Goal: Information Seeking & Learning: Learn about a topic

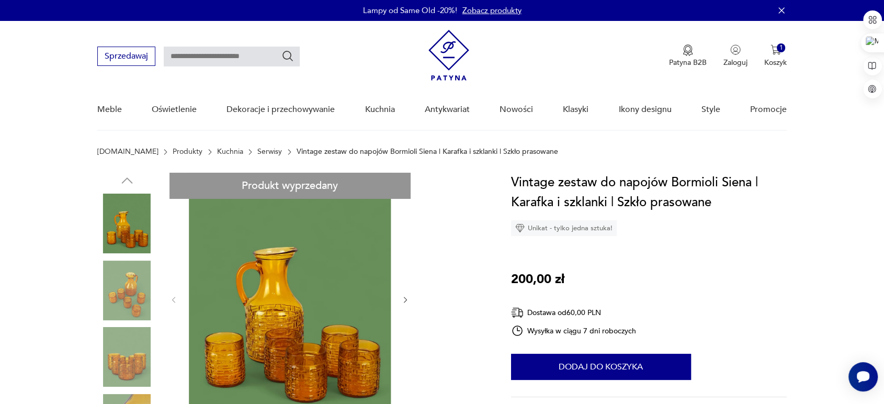
click at [197, 50] on input "text" at bounding box center [232, 57] width 136 height 20
type input "*****"
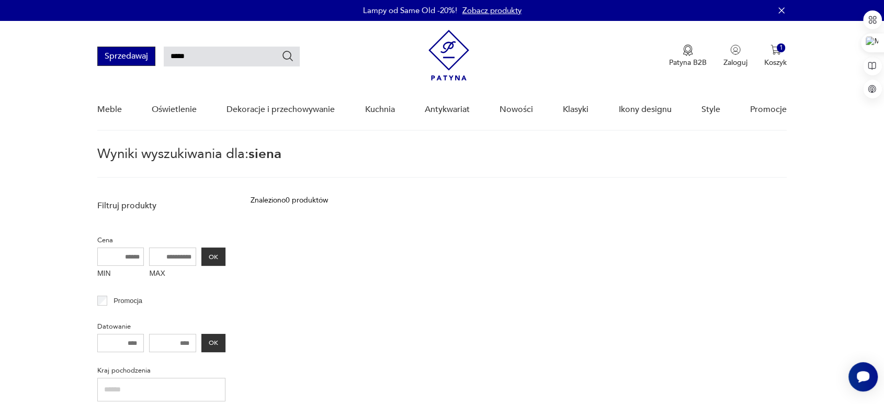
drag, startPoint x: 206, startPoint y: 62, endPoint x: 140, endPoint y: 55, distance: 66.2
click at [140, 55] on div "Sprzedawaj *****" at bounding box center [198, 56] width 202 height 19
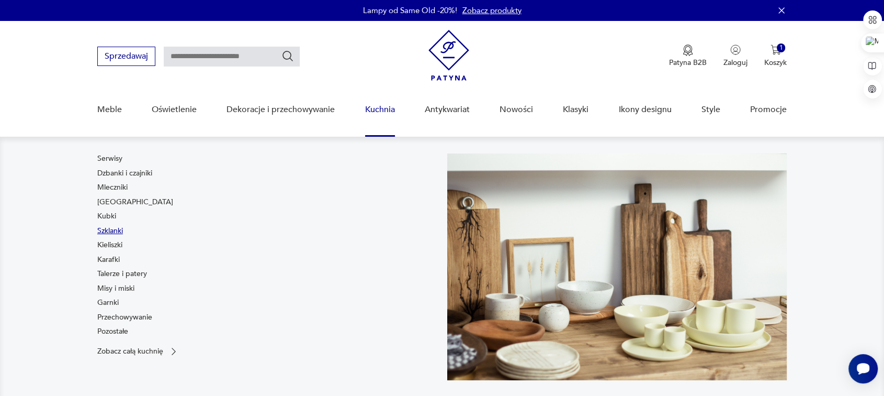
click at [117, 231] on link "Szklanki" at bounding box center [110, 230] width 26 height 10
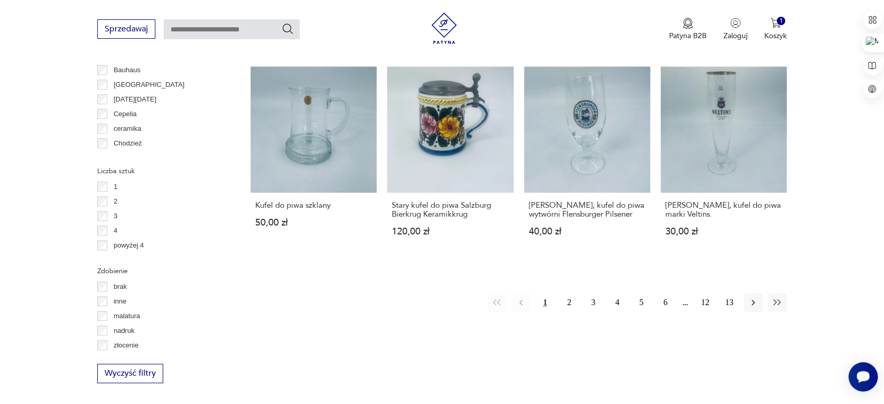
scroll to position [1040, 0]
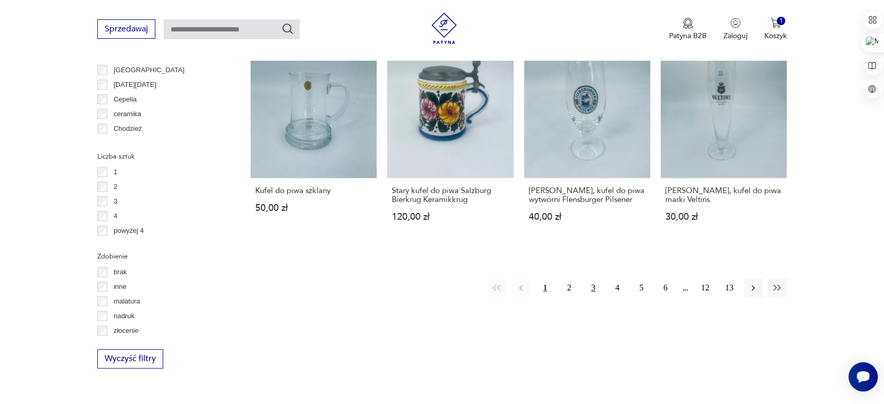
click at [594, 286] on button "3" at bounding box center [593, 287] width 19 height 19
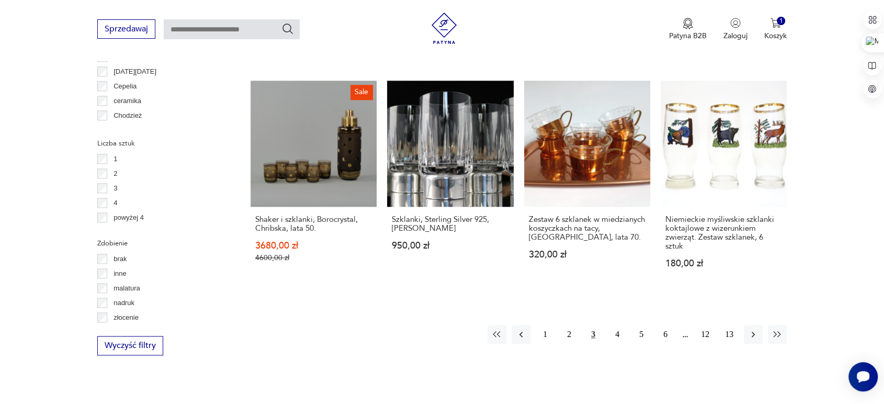
scroll to position [1070, 0]
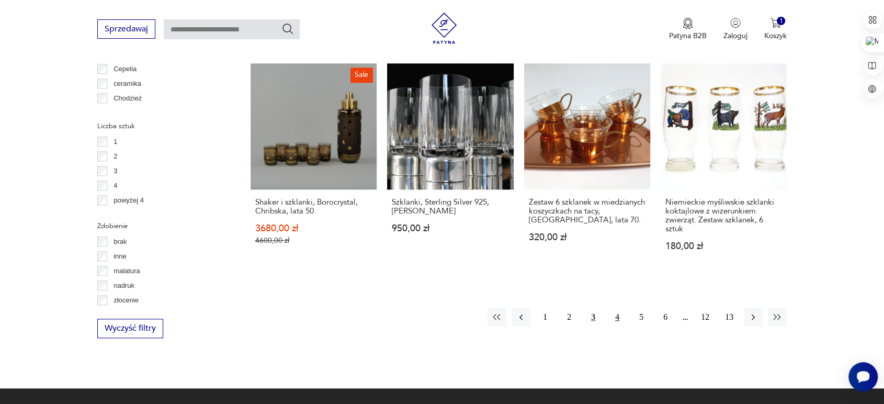
click at [615, 315] on button "4" at bounding box center [617, 317] width 19 height 19
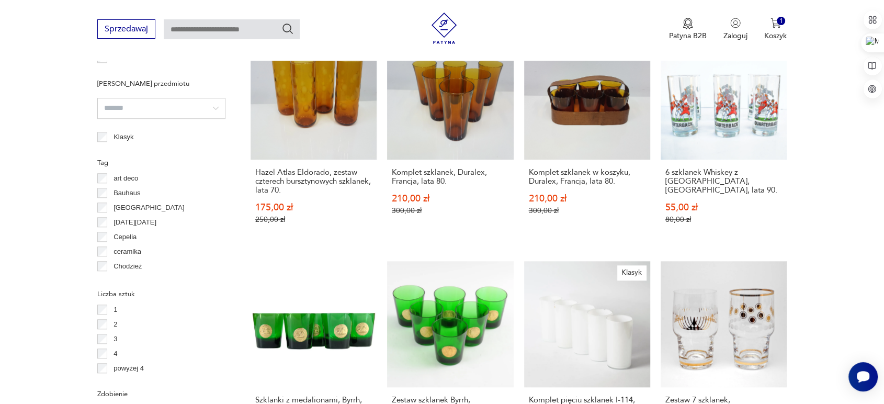
scroll to position [1080, 0]
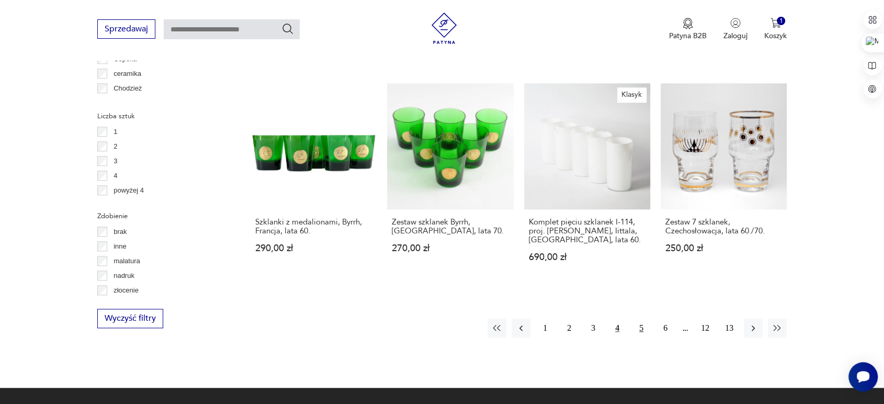
click at [642, 319] on button "5" at bounding box center [641, 328] width 19 height 19
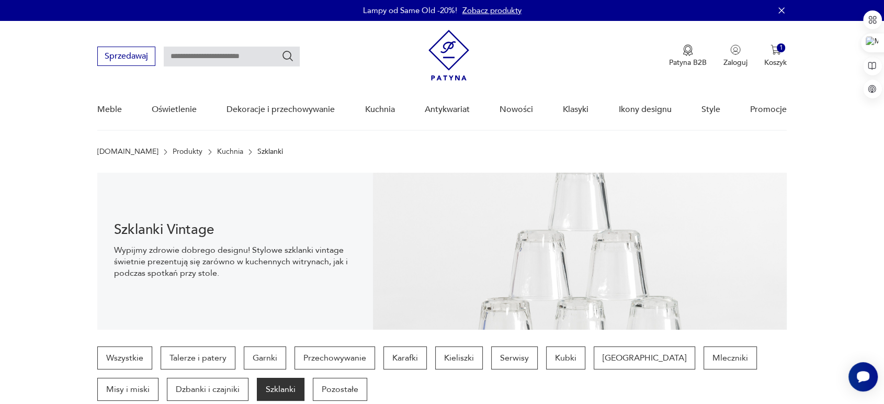
click at [210, 57] on input "text" at bounding box center [232, 57] width 136 height 20
click at [454, 50] on img at bounding box center [448, 55] width 41 height 51
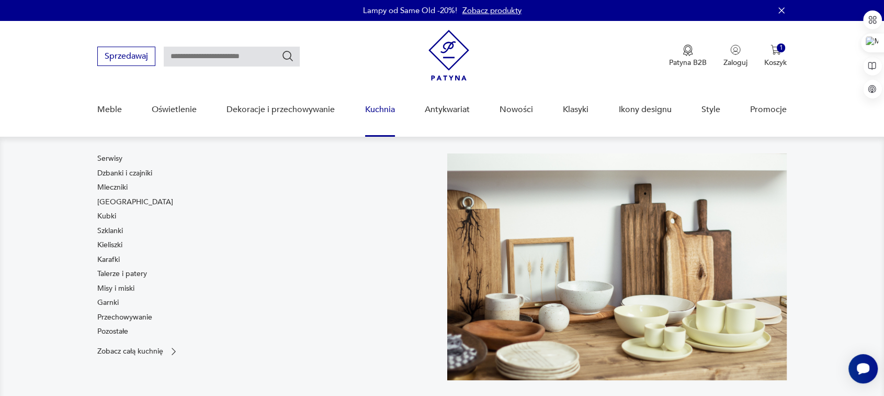
click at [385, 114] on link "Kuchnia" at bounding box center [380, 109] width 30 height 40
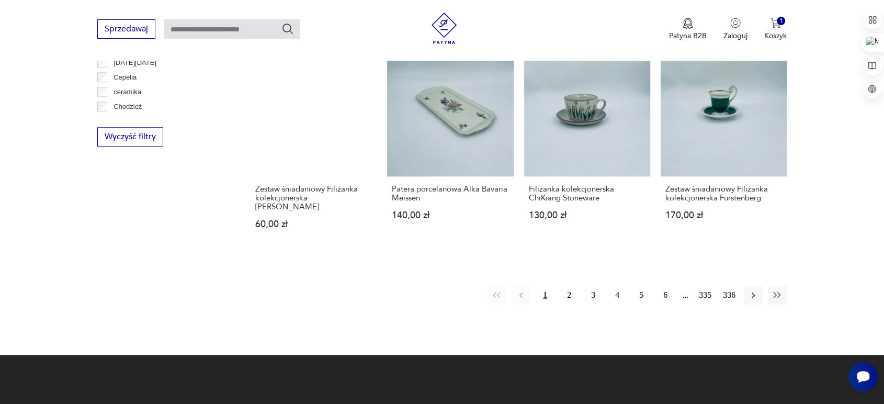
scroll to position [1071, 0]
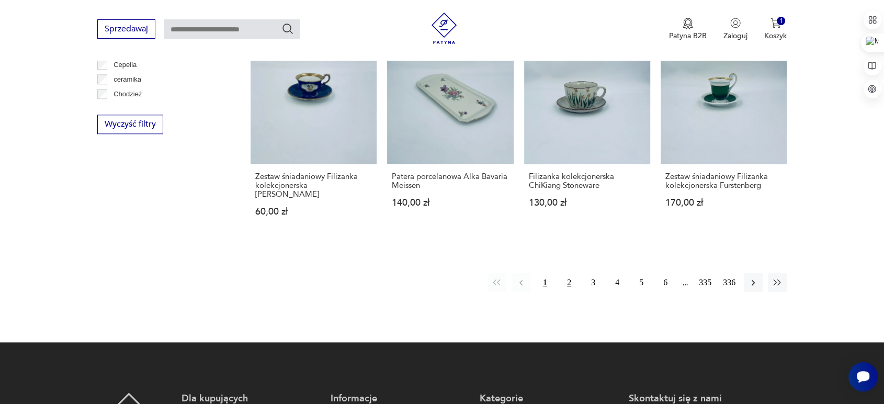
click at [570, 275] on button "2" at bounding box center [569, 282] width 19 height 19
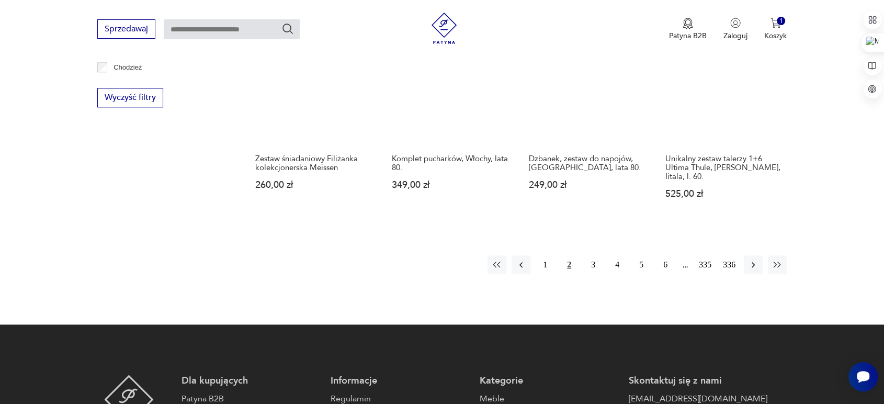
scroll to position [1100, 0]
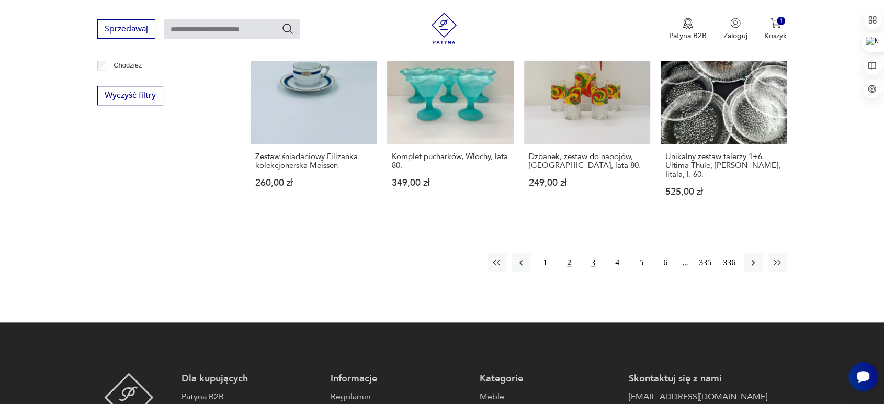
click at [594, 253] on button "3" at bounding box center [593, 262] width 19 height 19
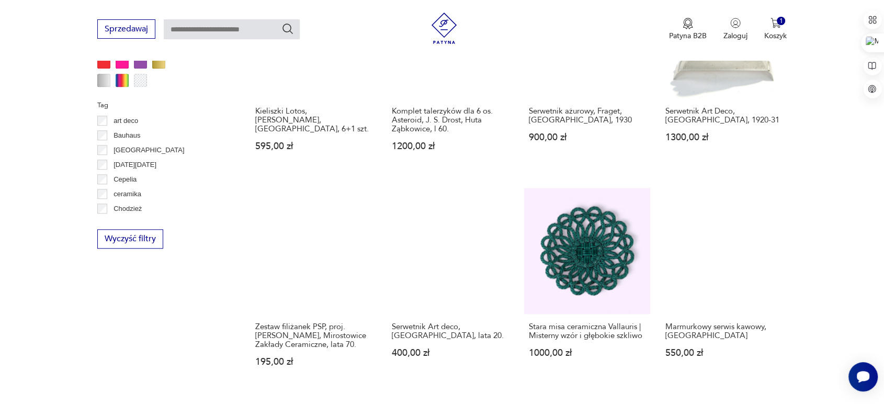
scroll to position [1204, 0]
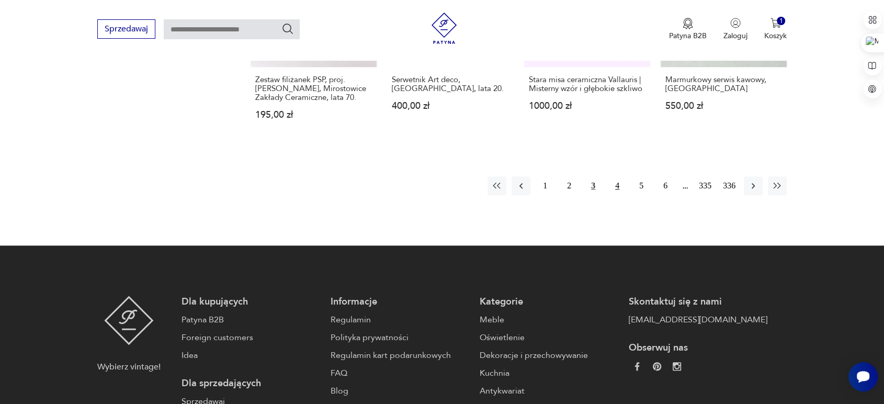
click at [616, 176] on button "4" at bounding box center [617, 185] width 19 height 19
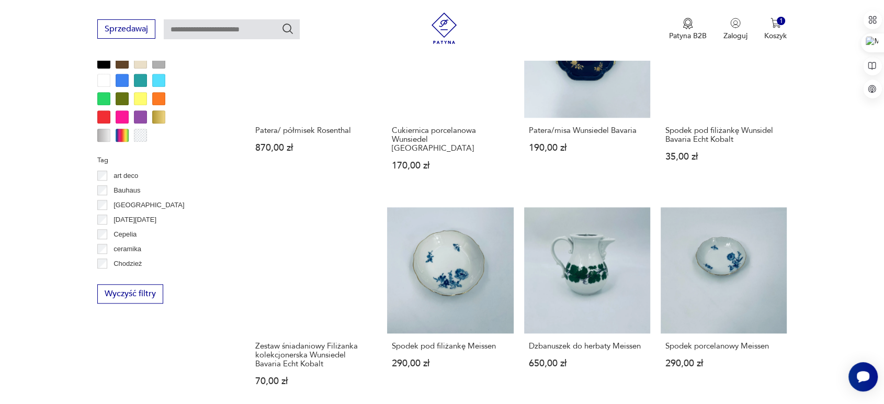
scroll to position [1008, 0]
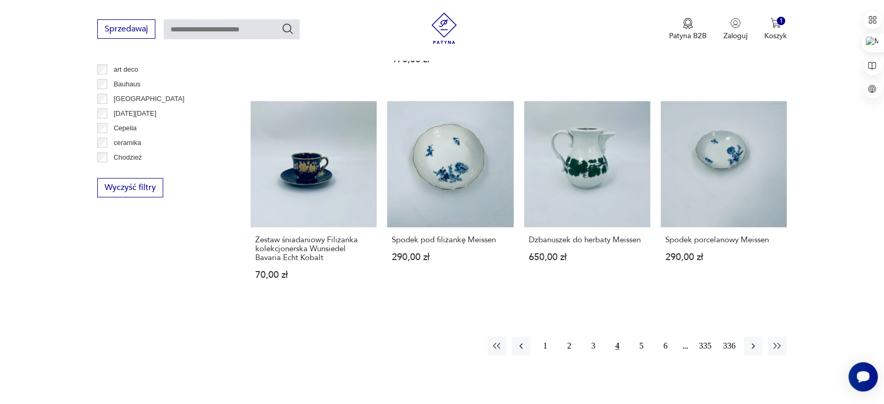
drag, startPoint x: 869, startPoint y: 268, endPoint x: 873, endPoint y: 278, distance: 10.4
click at [640, 336] on button "5" at bounding box center [641, 345] width 19 height 19
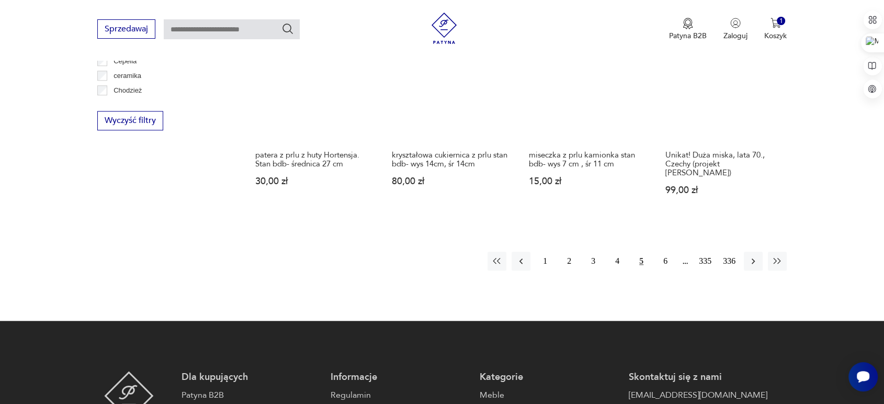
scroll to position [1081, 0]
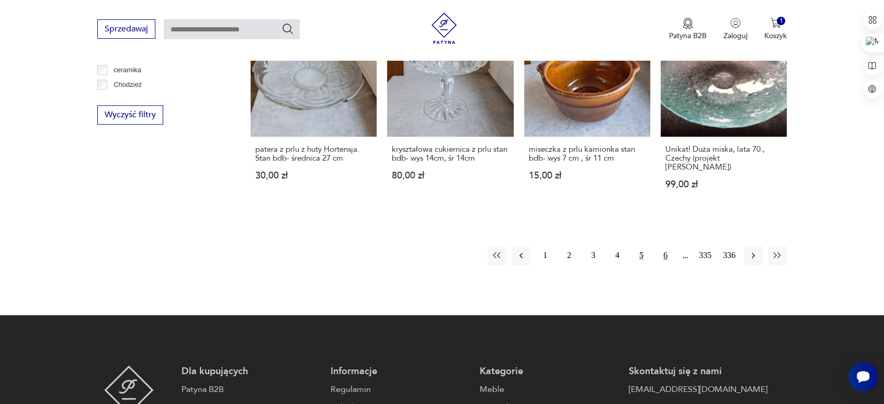
click at [665, 250] on button "6" at bounding box center [665, 255] width 19 height 19
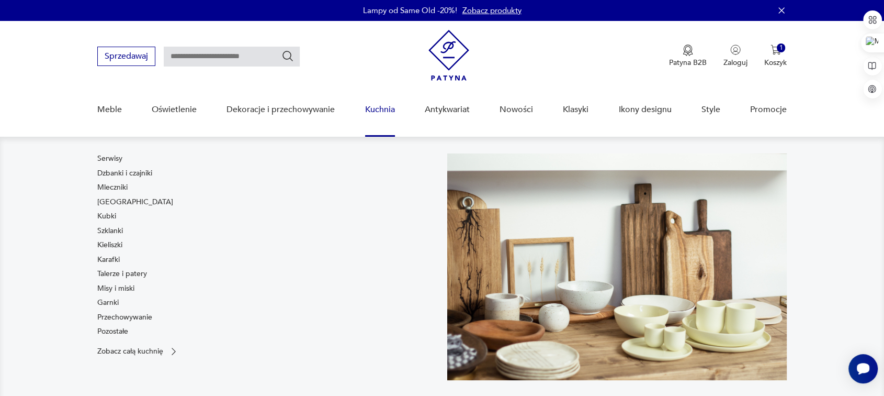
click at [367, 116] on link "Kuchnia" at bounding box center [380, 109] width 30 height 40
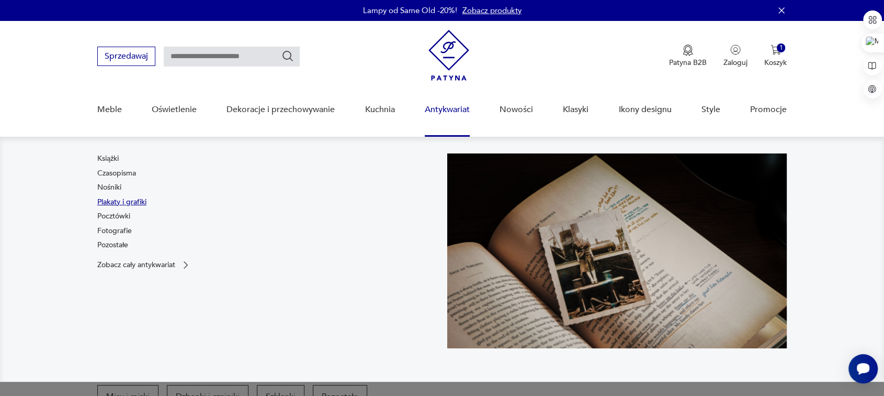
click at [142, 203] on link "Plakaty i grafiki" at bounding box center [121, 202] width 49 height 10
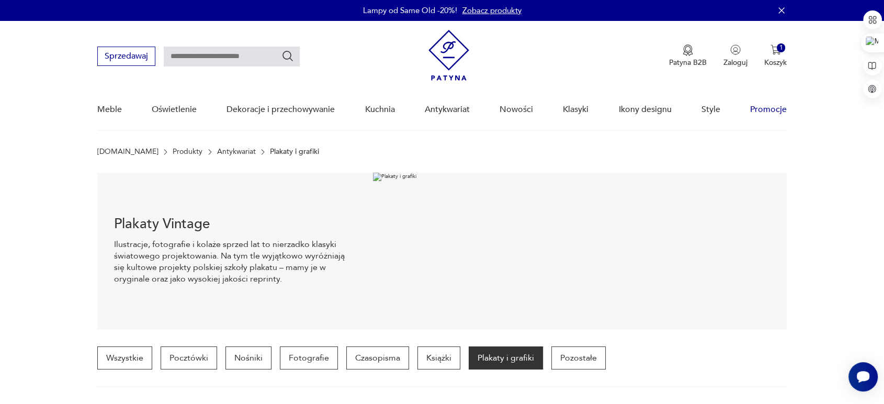
click at [764, 114] on link "Promocje" at bounding box center [768, 109] width 37 height 40
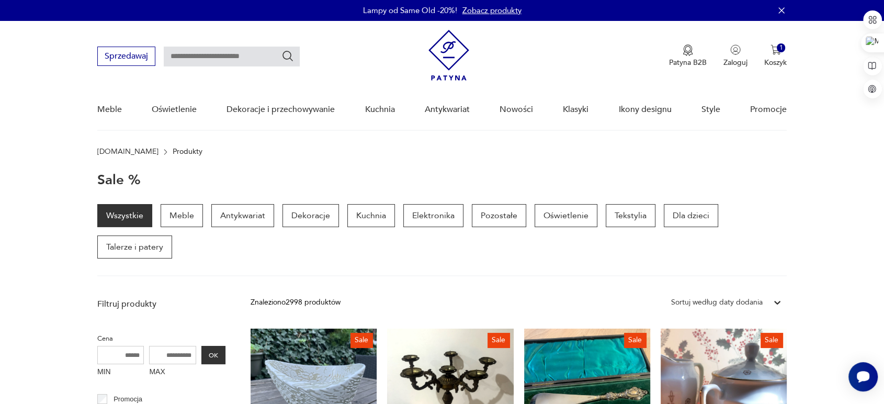
click at [432, 72] on img at bounding box center [448, 55] width 41 height 51
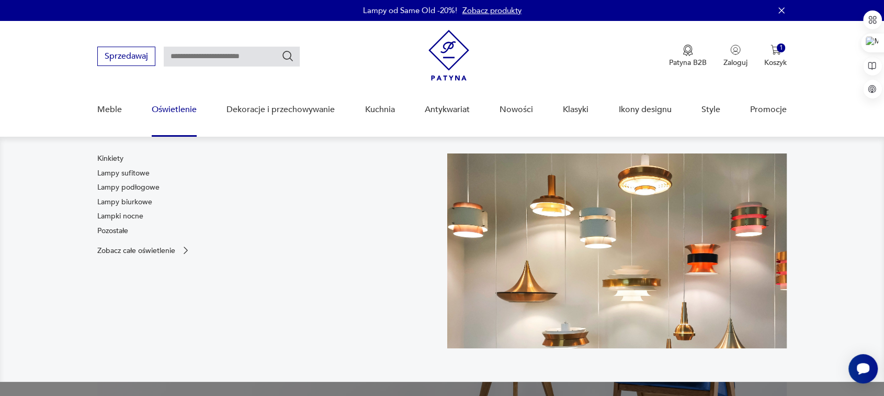
click at [172, 111] on link "Oświetlenie" at bounding box center [174, 109] width 45 height 40
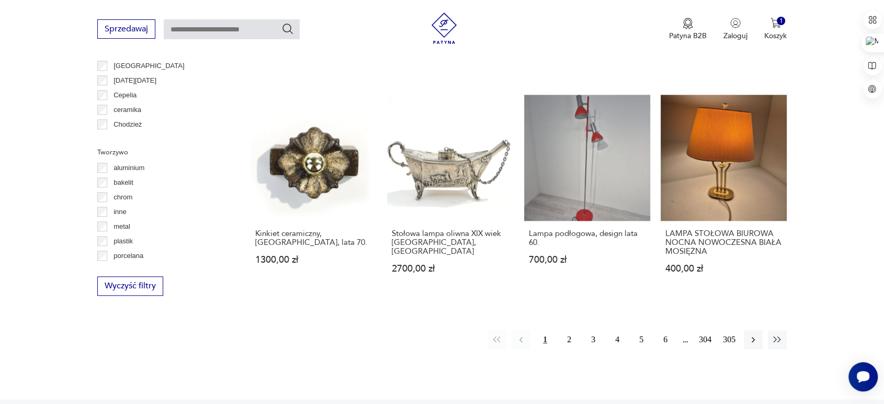
scroll to position [1029, 0]
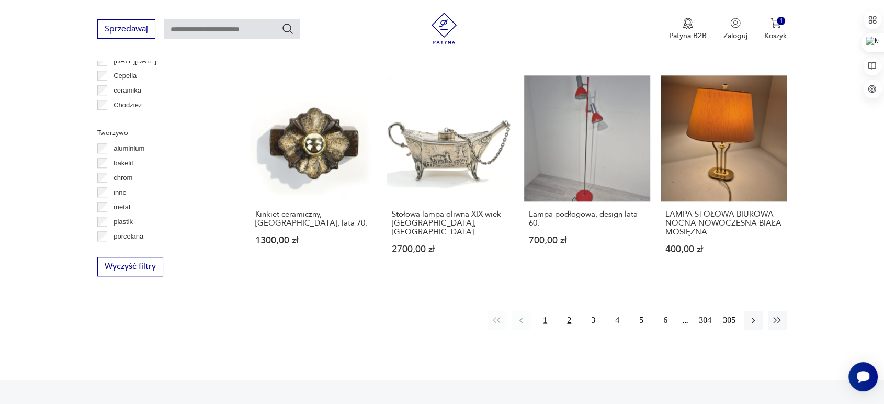
click at [568, 313] on button "2" at bounding box center [569, 320] width 19 height 19
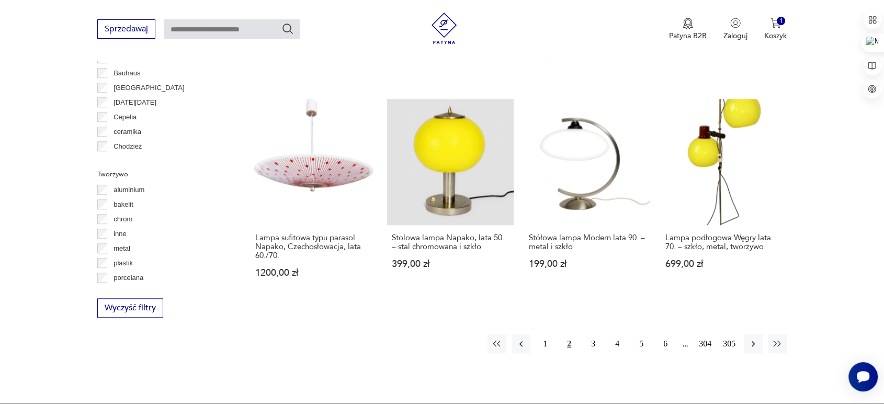
scroll to position [994, 0]
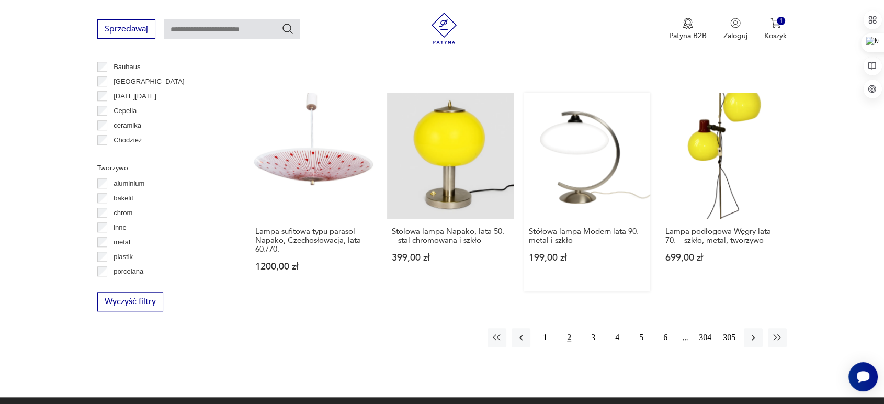
click at [595, 180] on link "Stółowa lampa Modern lata 90. – metal i szkło 199,00 zł" at bounding box center [587, 192] width 126 height 199
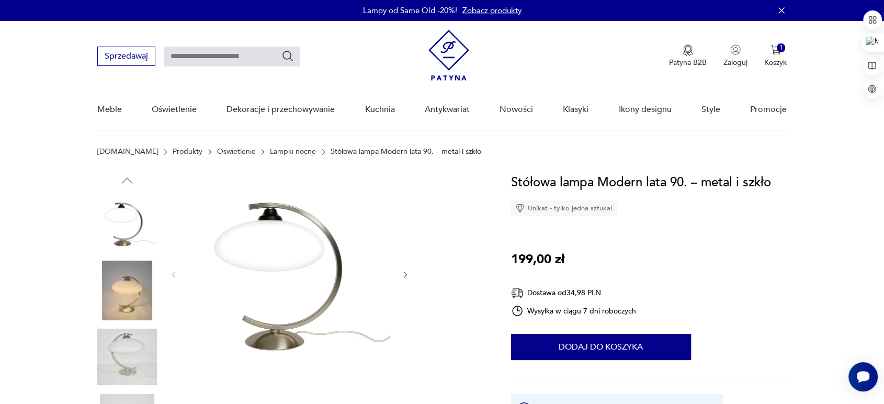
click at [128, 297] on img at bounding box center [127, 291] width 60 height 60
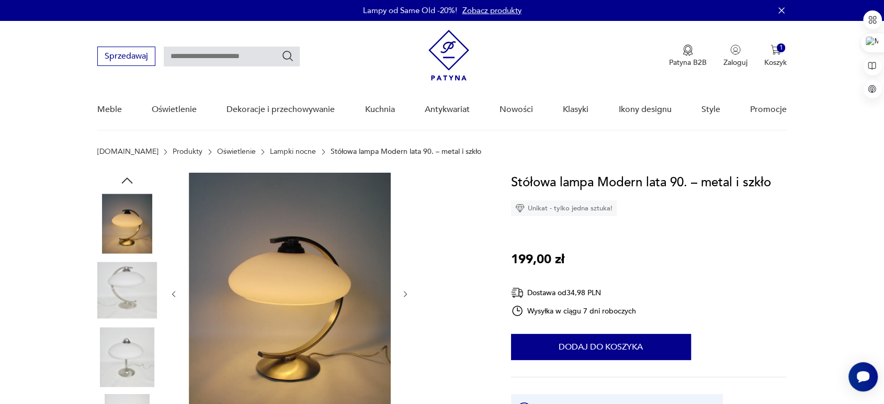
click at [130, 321] on div at bounding box center [127, 292] width 60 height 62
click at [131, 348] on img at bounding box center [127, 357] width 60 height 60
